Goal: Check status: Check status

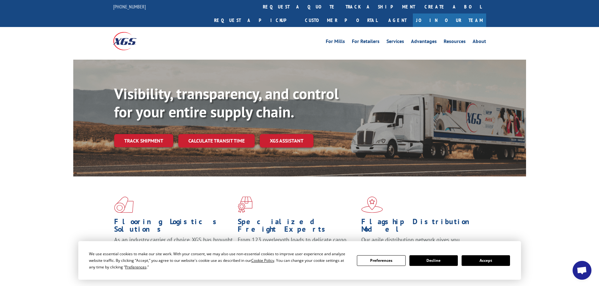
click at [488, 263] on button "Accept" at bounding box center [485, 261] width 48 height 11
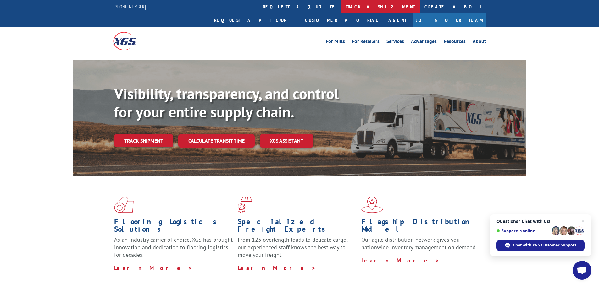
click at [341, 6] on link "track a shipment" at bounding box center [380, 7] width 79 height 14
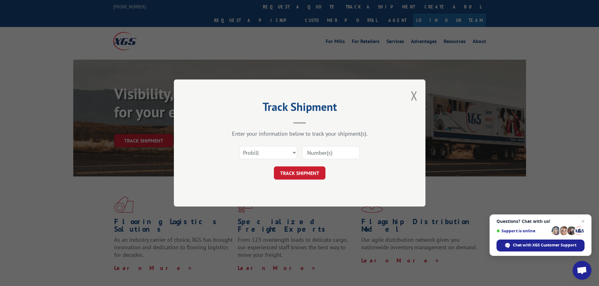
click at [316, 151] on input at bounding box center [331, 152] width 58 height 13
type input "20861383"
click at [298, 175] on button "TRACK SHIPMENT" at bounding box center [300, 173] width 52 height 13
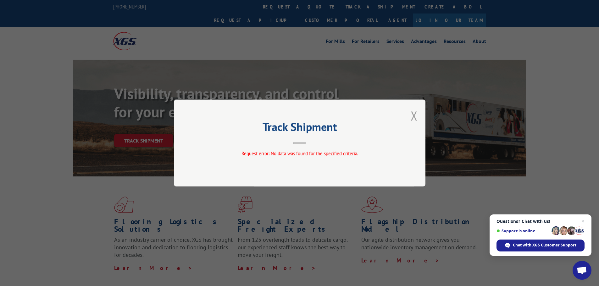
click at [412, 117] on button "Close modal" at bounding box center [413, 115] width 7 height 17
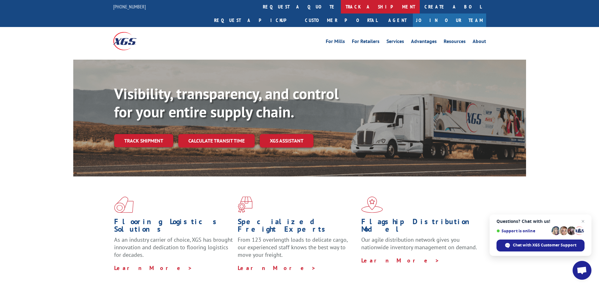
click at [341, 6] on link "track a shipment" at bounding box center [380, 7] width 79 height 14
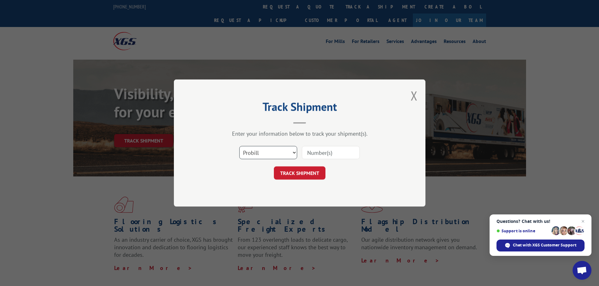
click at [294, 152] on select "Select category... Probill BOL PO" at bounding box center [268, 152] width 58 height 13
select select "bol"
click at [239, 146] on select "Select category... Probill BOL PO" at bounding box center [268, 152] width 58 height 13
click at [335, 153] on input at bounding box center [331, 152] width 58 height 13
type input "2861383"
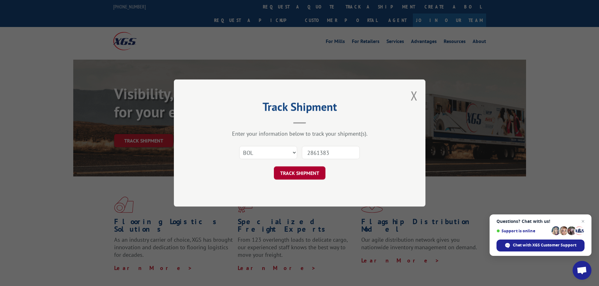
click at [302, 172] on button "TRACK SHIPMENT" at bounding box center [300, 173] width 52 height 13
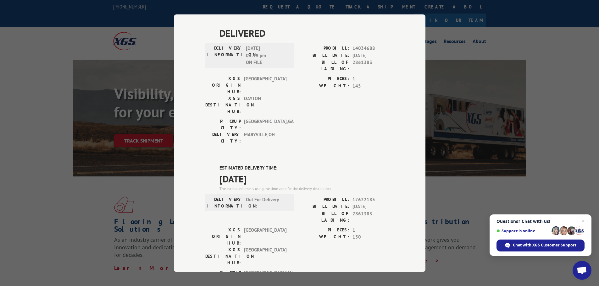
scroll to position [189, 0]
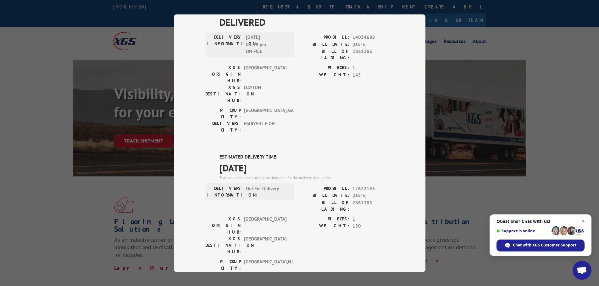
click at [582, 222] on span "Close chat" at bounding box center [583, 222] width 8 height 8
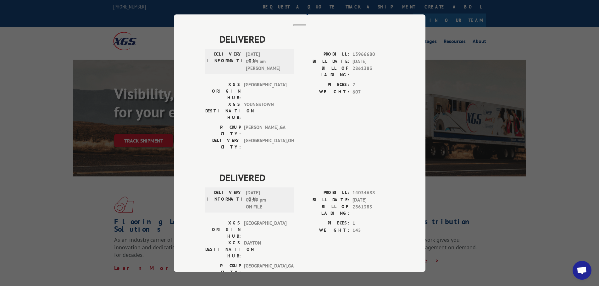
scroll to position [0, 0]
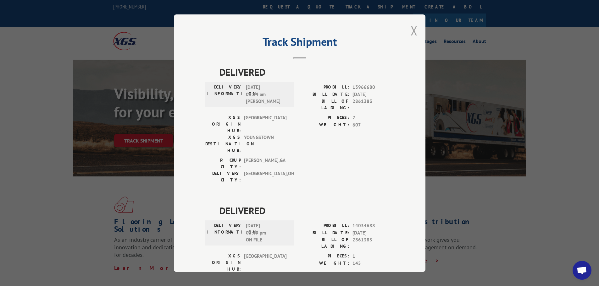
click at [410, 31] on button "Close modal" at bounding box center [413, 30] width 7 height 17
